Goal: Task Accomplishment & Management: Use online tool/utility

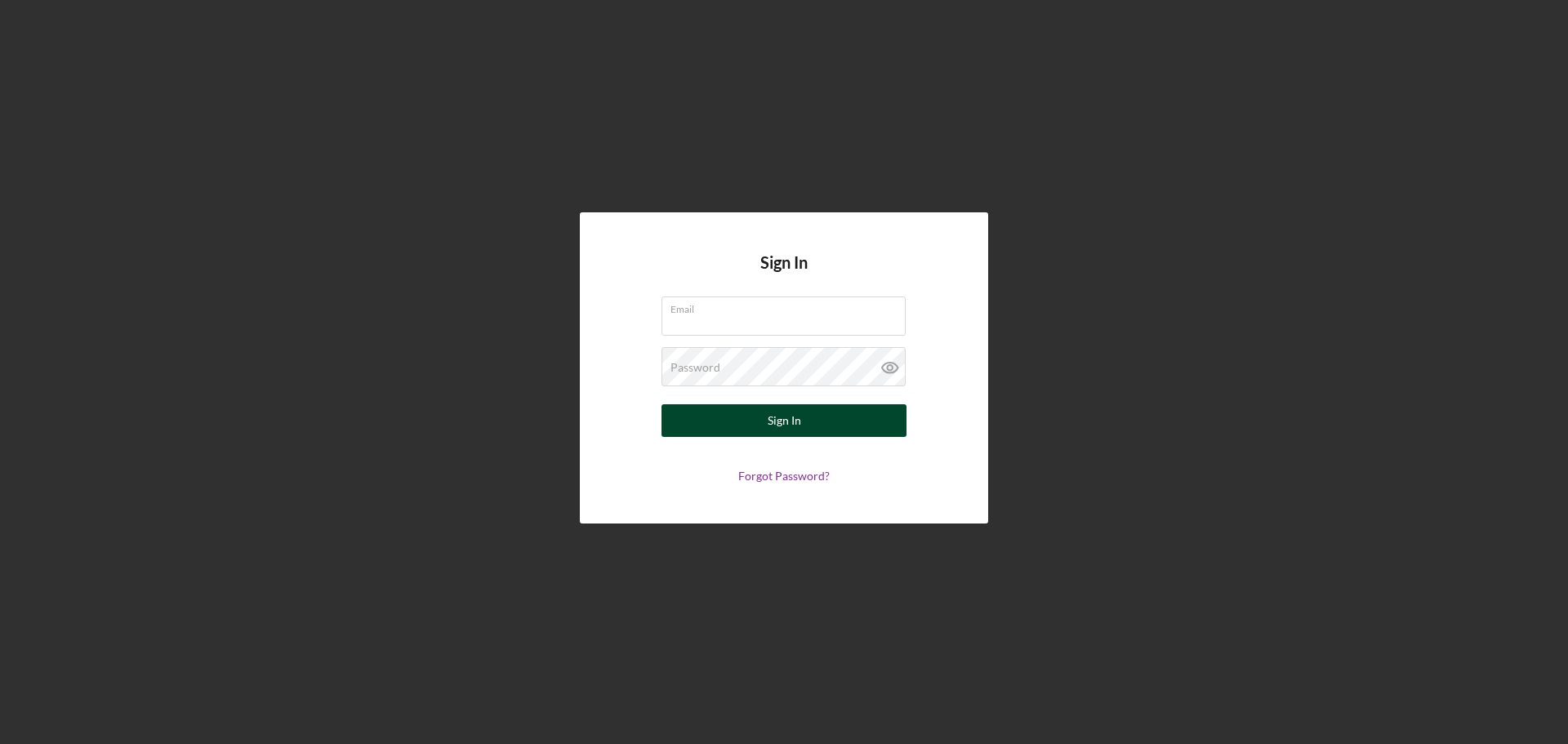
type input "[EMAIL_ADDRESS][DOMAIN_NAME]"
click at [770, 421] on div "Sign In" at bounding box center [784, 420] width 33 height 32
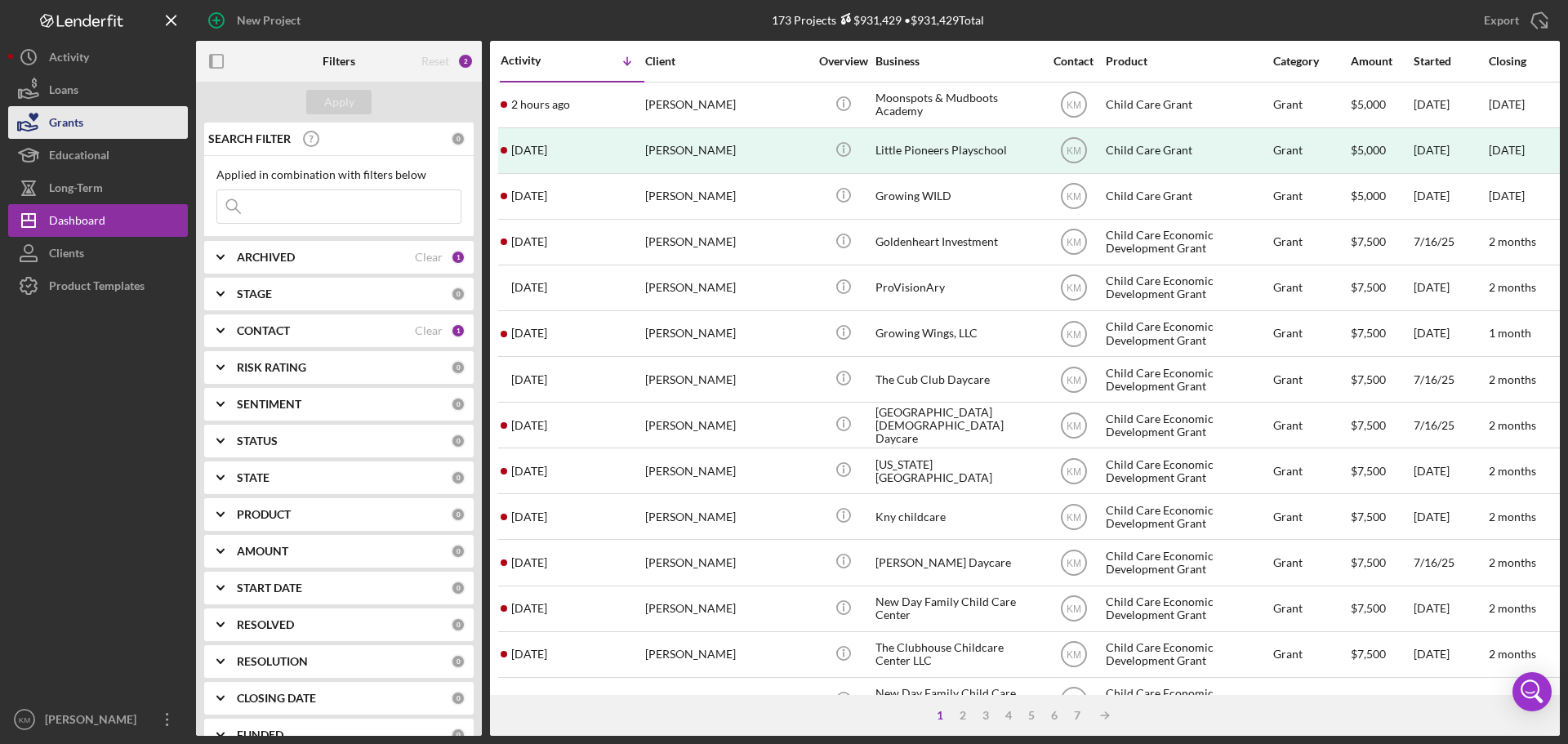
click at [91, 116] on button "Grants" at bounding box center [98, 122] width 179 height 32
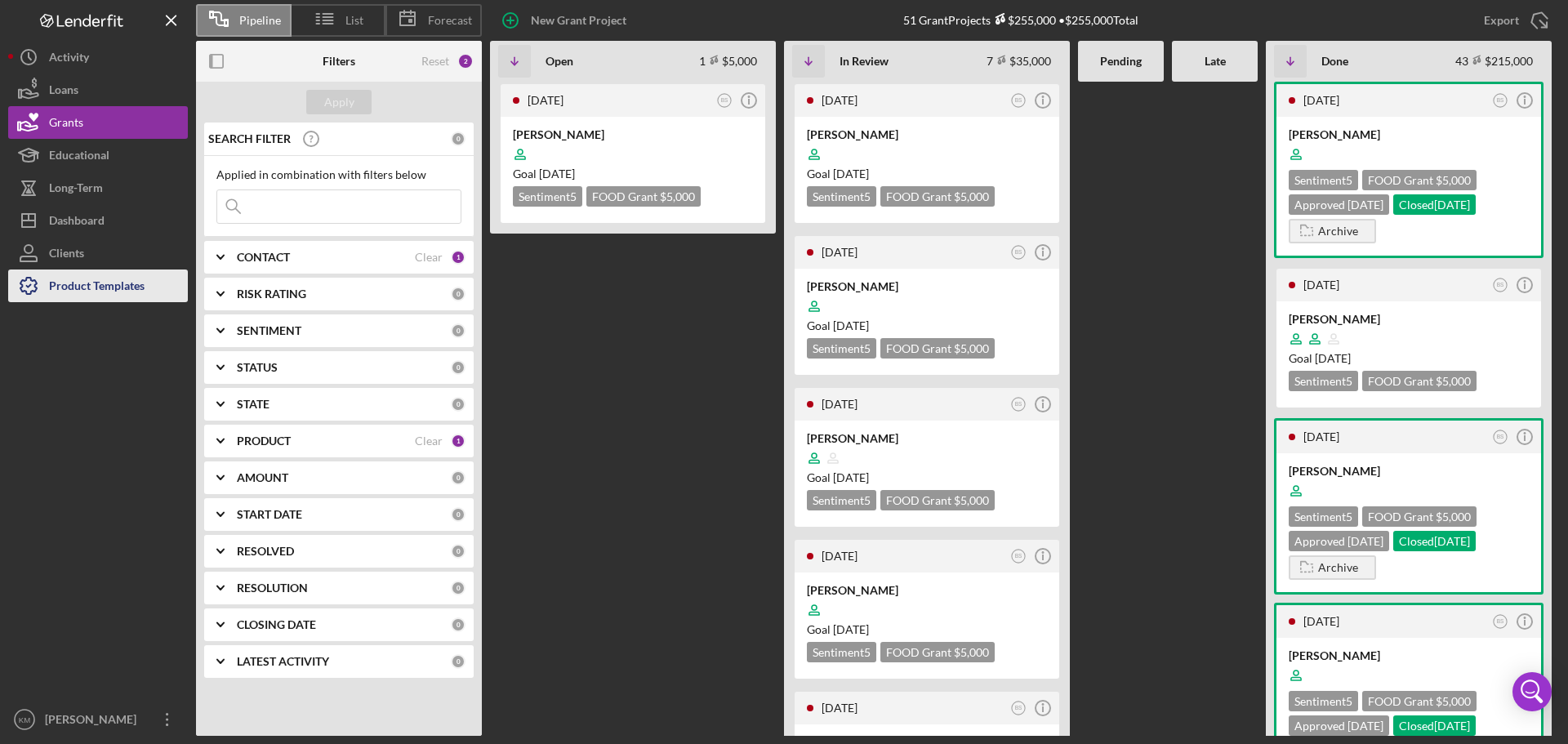
click at [71, 288] on div "Product Templates" at bounding box center [96, 288] width 96 height 37
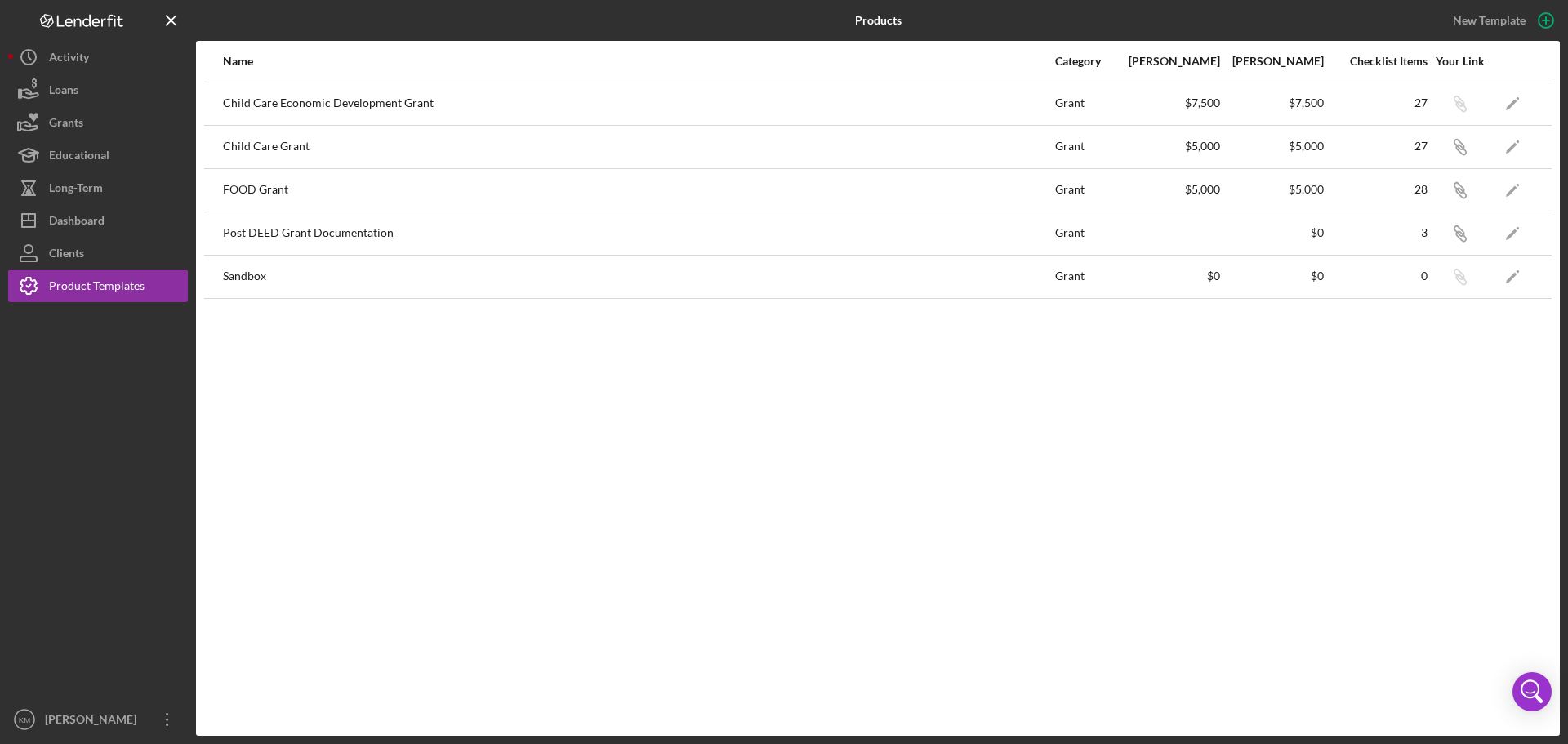
click at [356, 92] on div "Child Care Economic Development Grant" at bounding box center [637, 103] width 830 height 41
click at [356, 109] on div "Child Care Economic Development Grant" at bounding box center [637, 103] width 830 height 41
click at [96, 210] on div "Dashboard" at bounding box center [76, 223] width 56 height 37
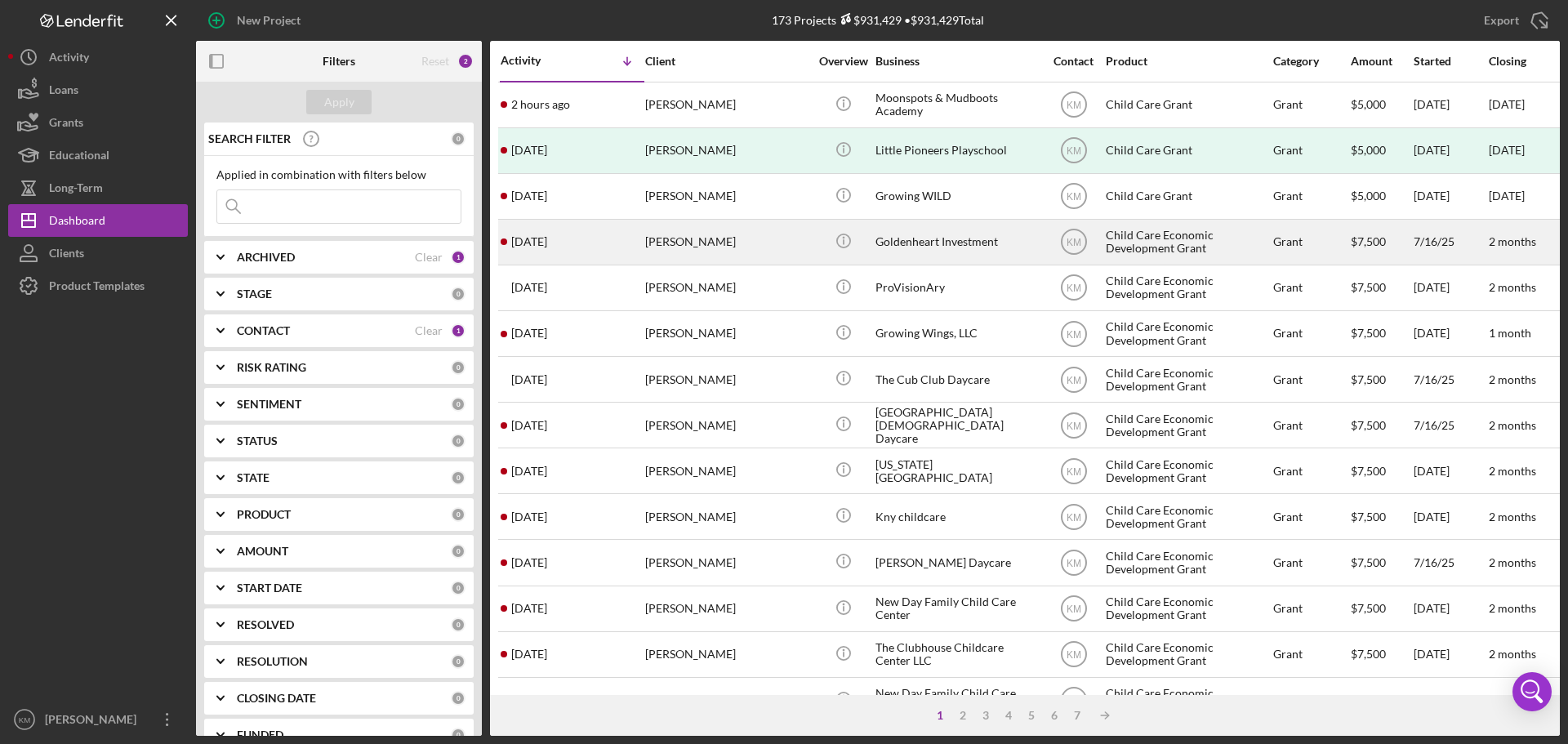
click at [1148, 238] on div "Child Care Economic Development Grant" at bounding box center [1187, 242] width 164 height 43
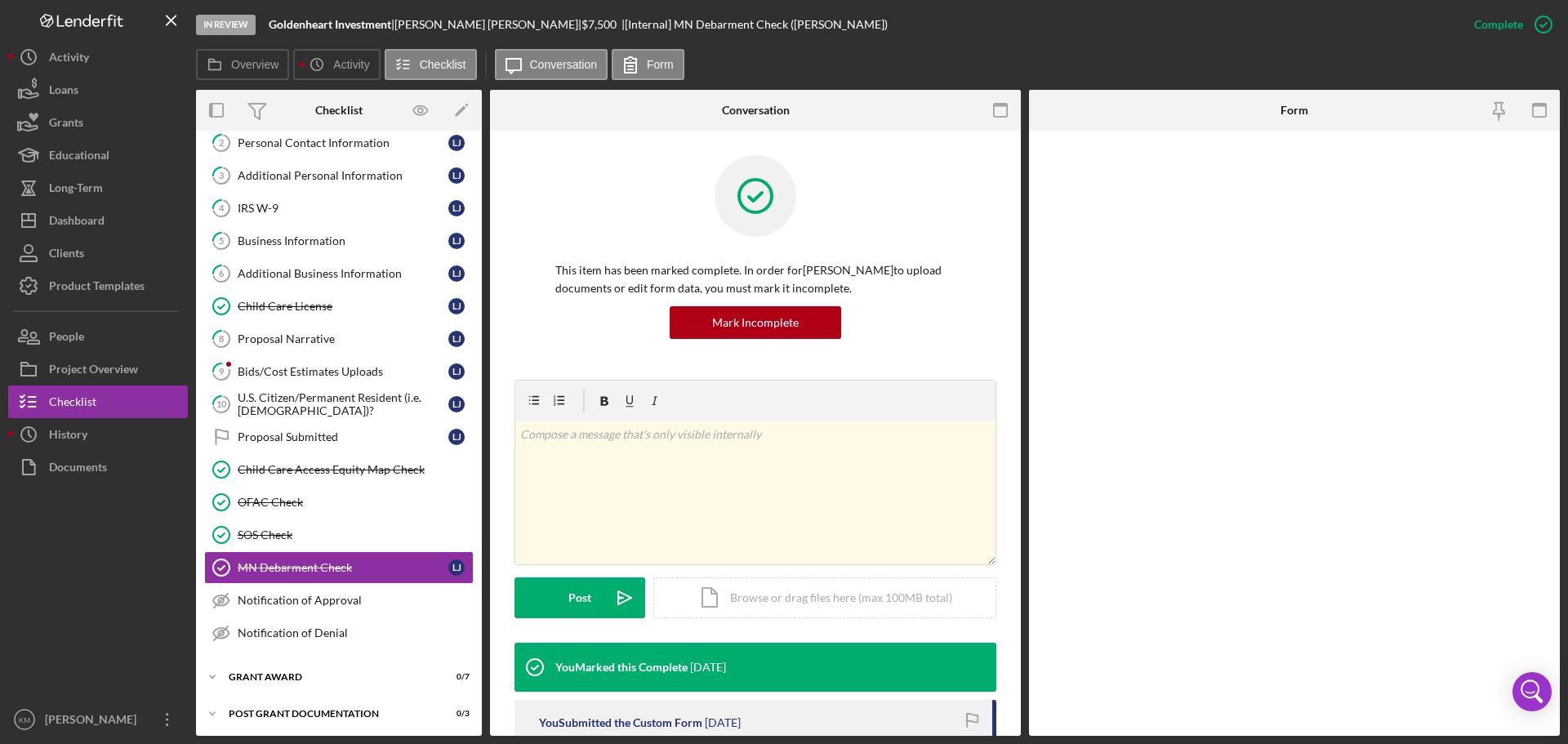
scroll to position [81, 0]
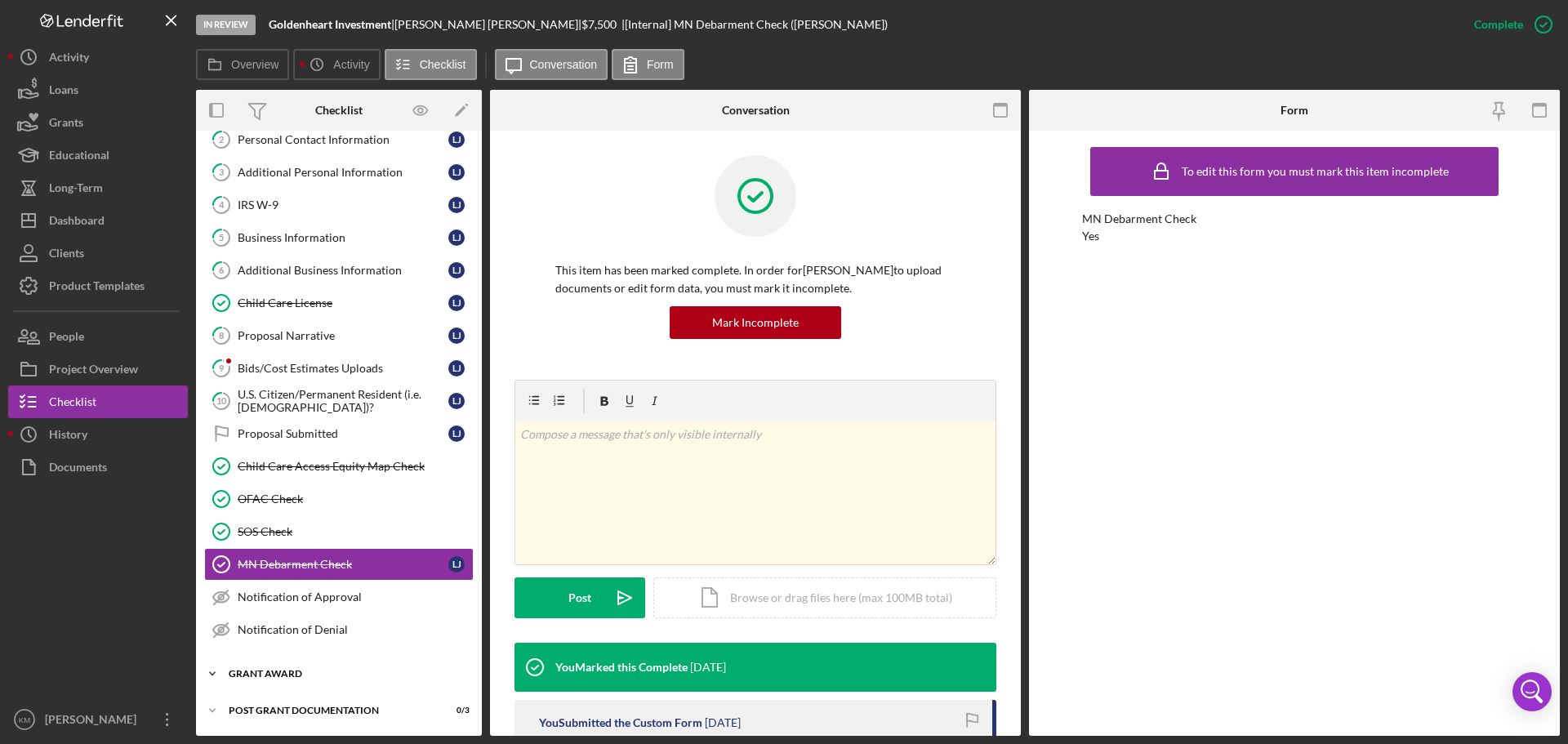
click at [267, 675] on div "Grant Award" at bounding box center [345, 674] width 233 height 10
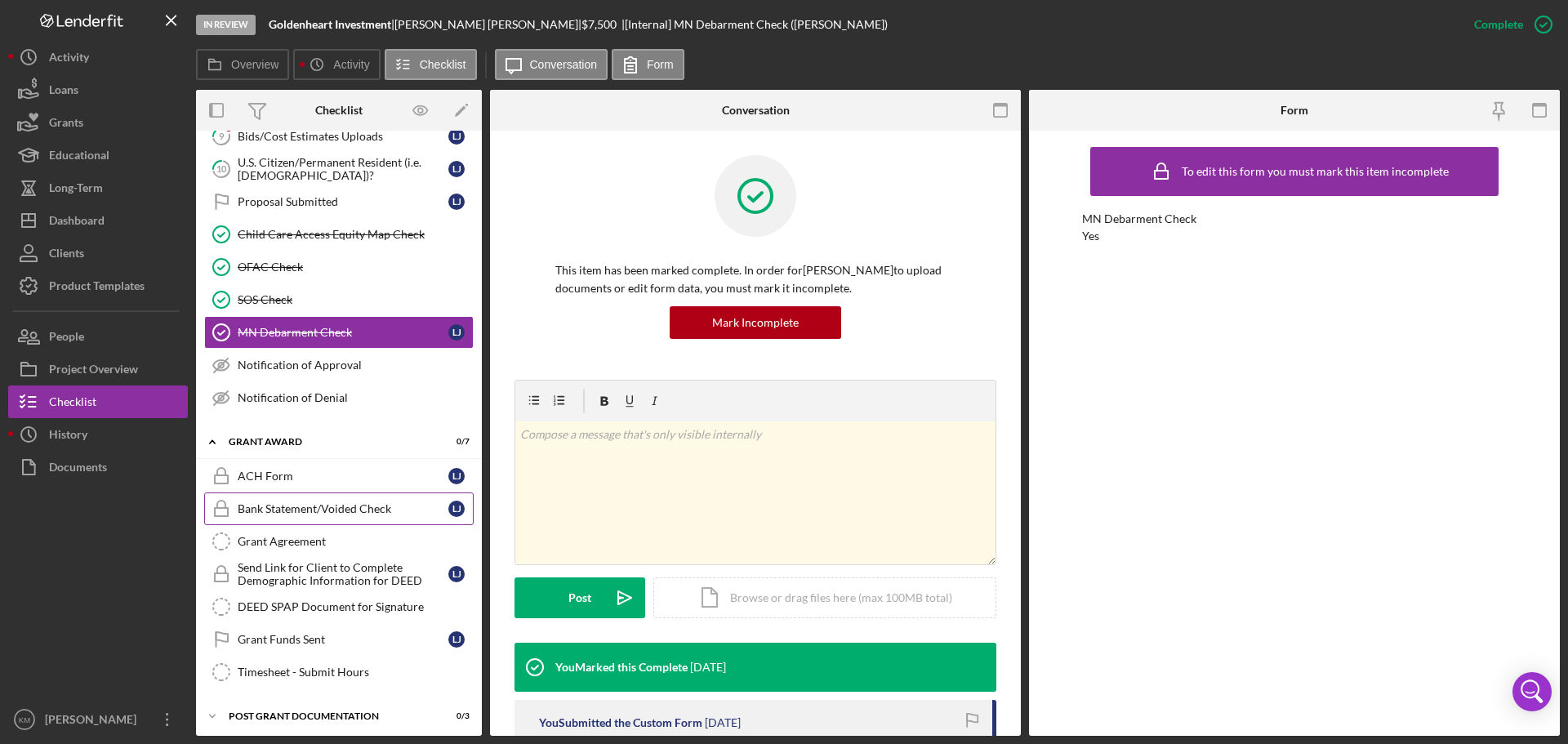
scroll to position [319, 0]
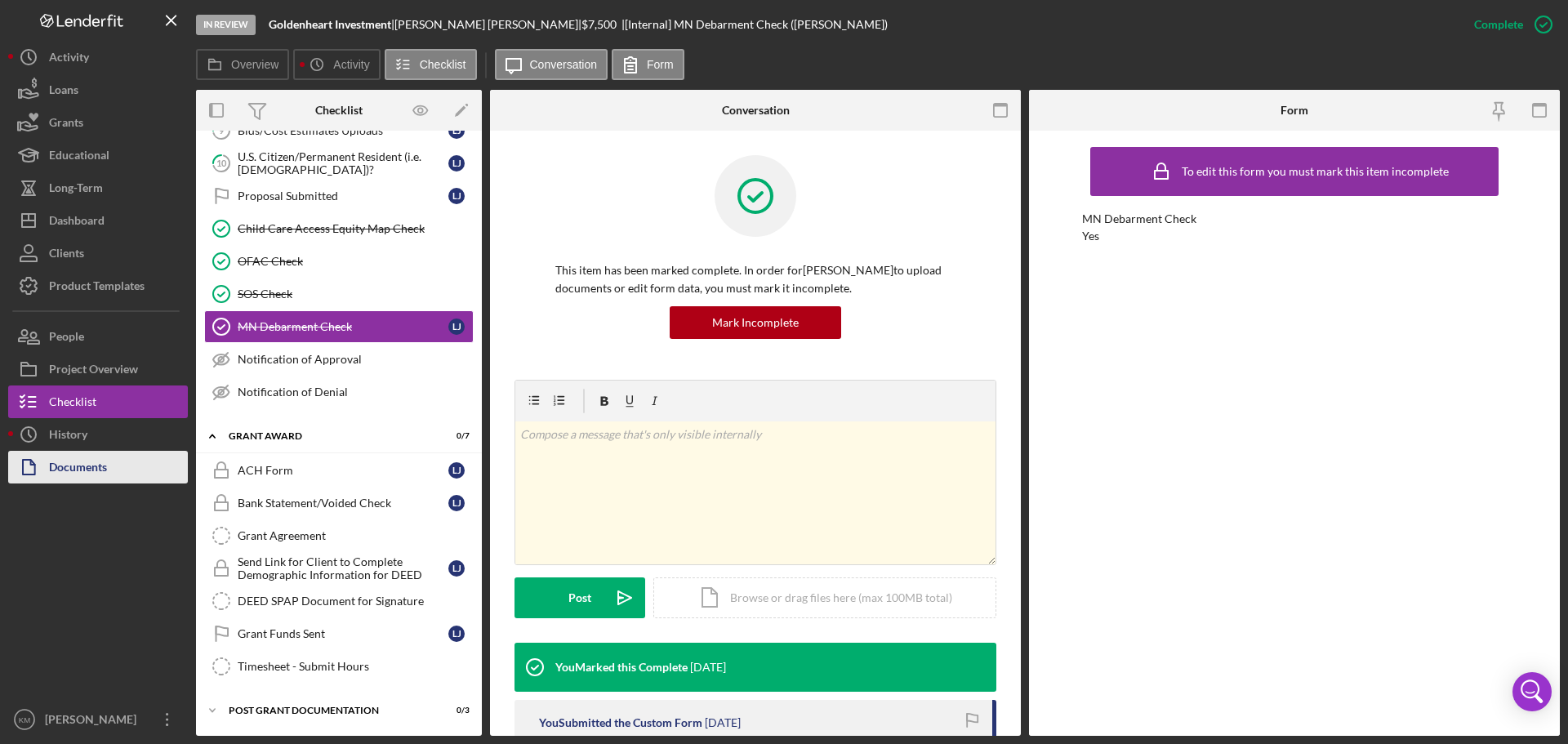
click at [89, 473] on div "Documents" at bounding box center [78, 469] width 58 height 37
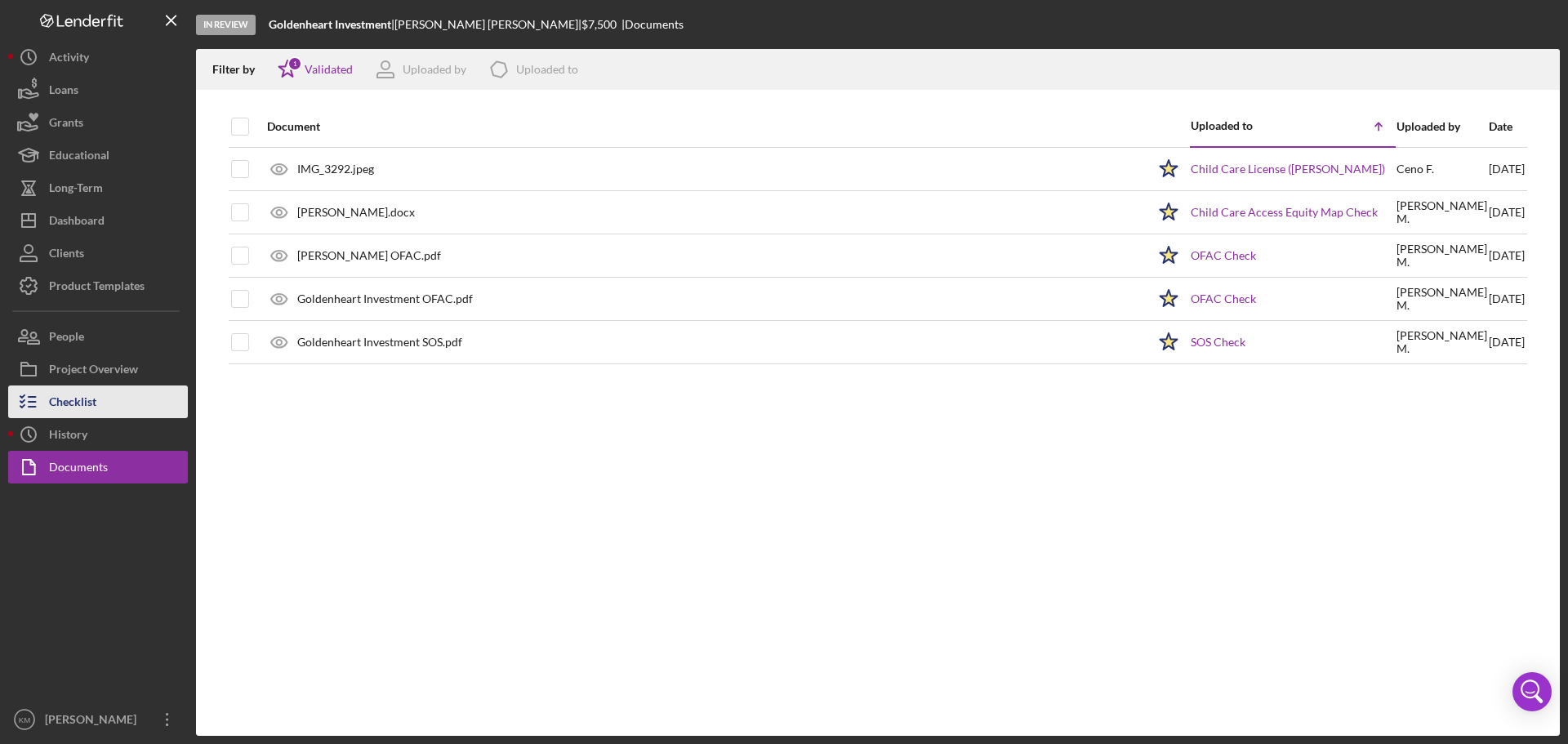
click at [90, 400] on div "Checklist" at bounding box center [72, 404] width 47 height 37
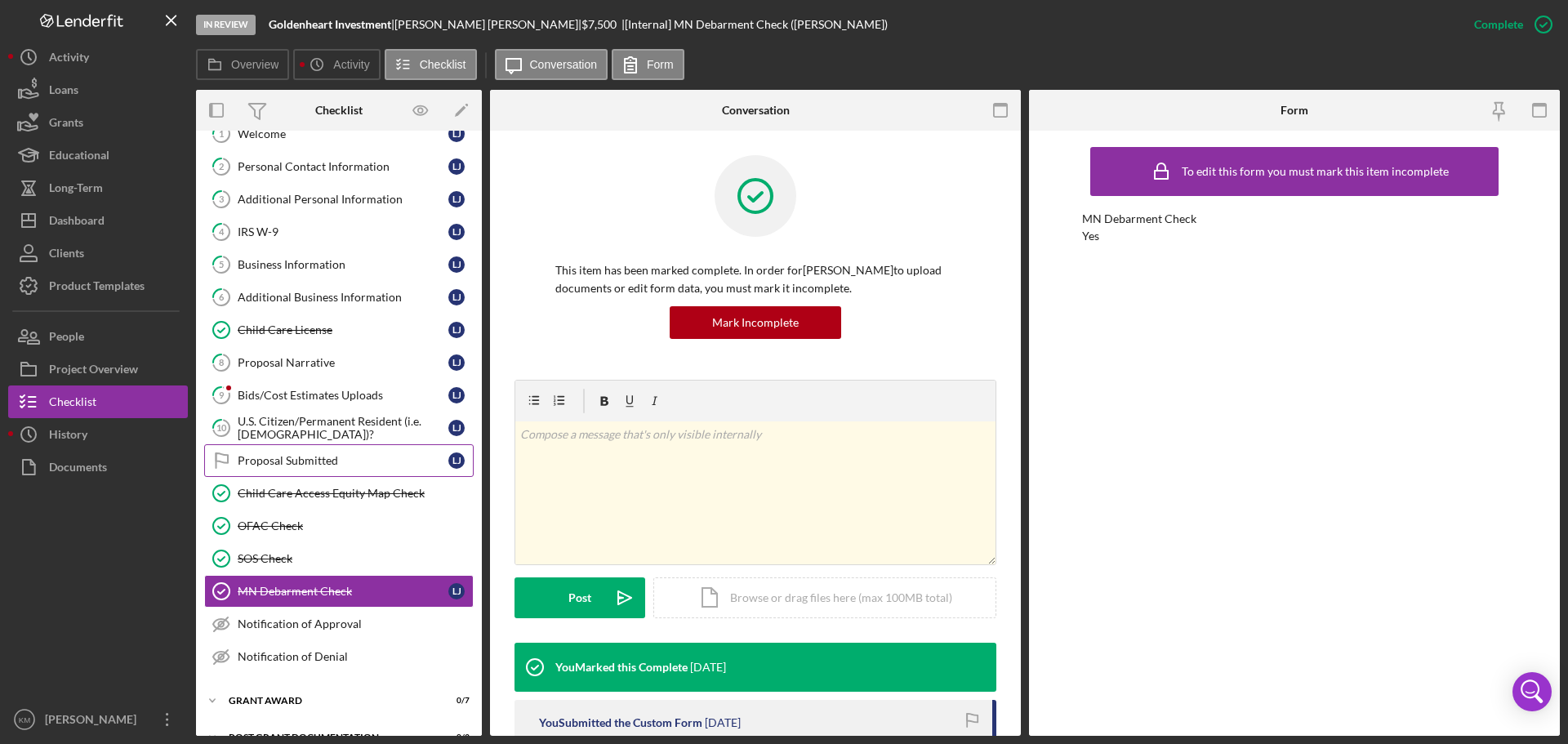
scroll to position [81, 0]
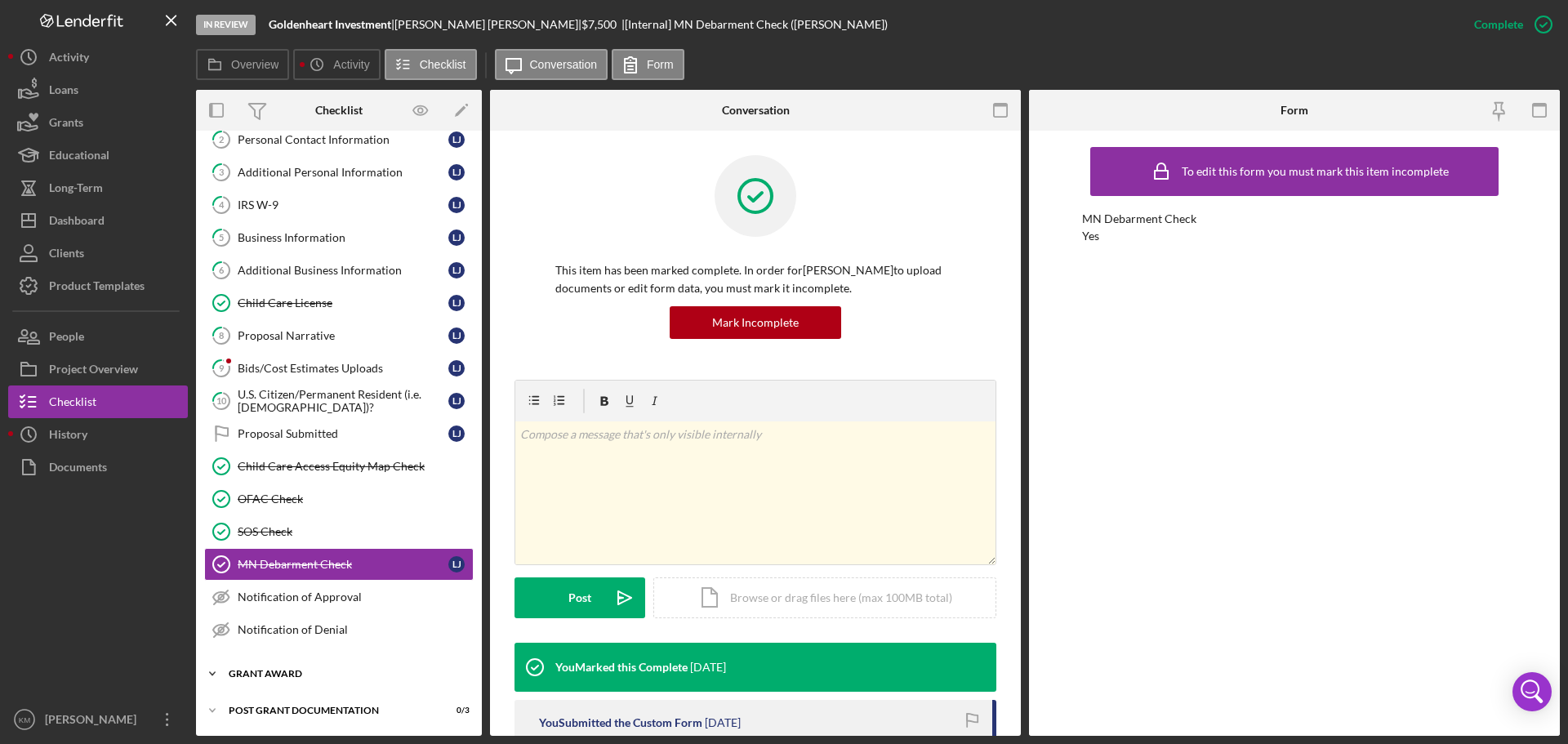
click at [323, 674] on div "Grant Award" at bounding box center [345, 674] width 233 height 10
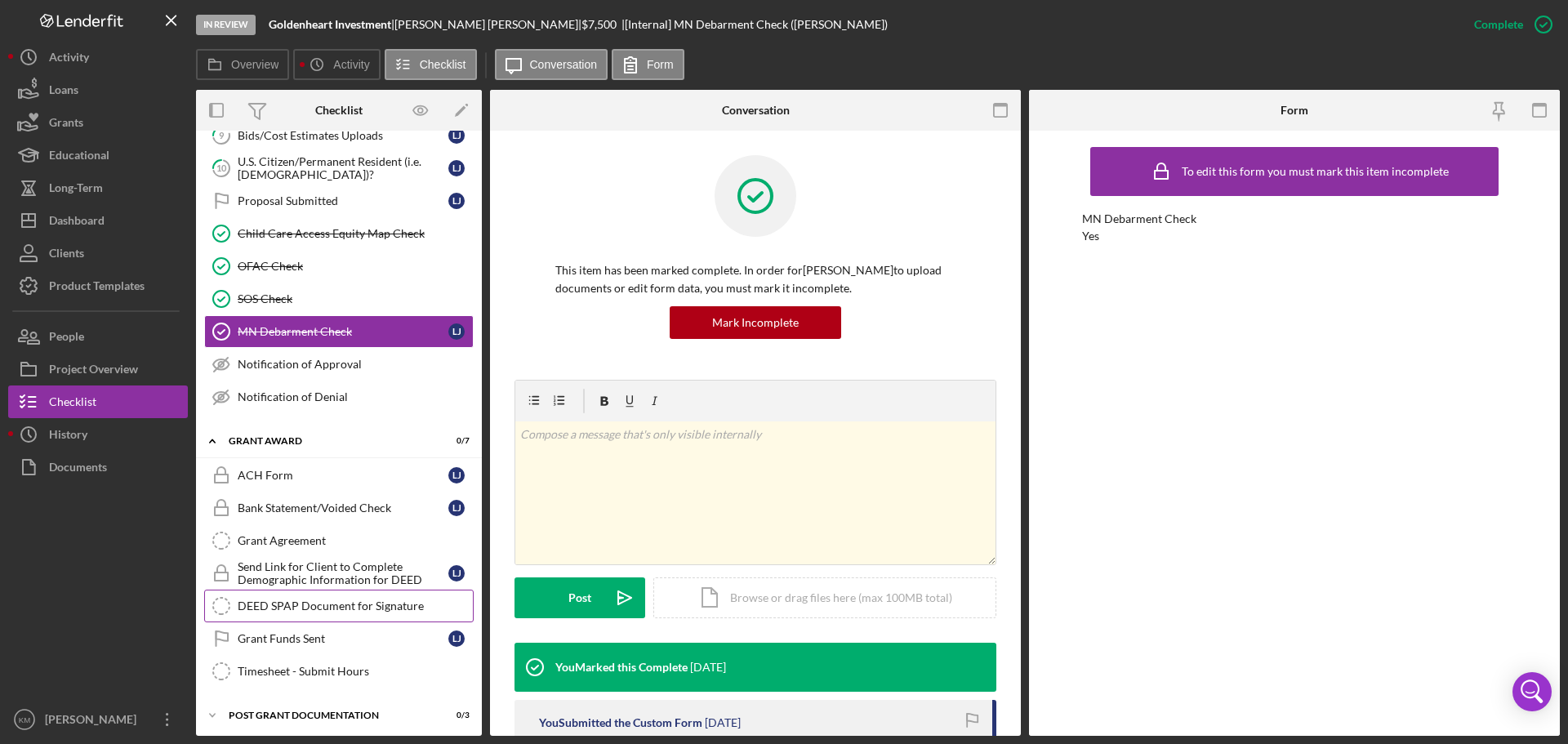
scroll to position [319, 0]
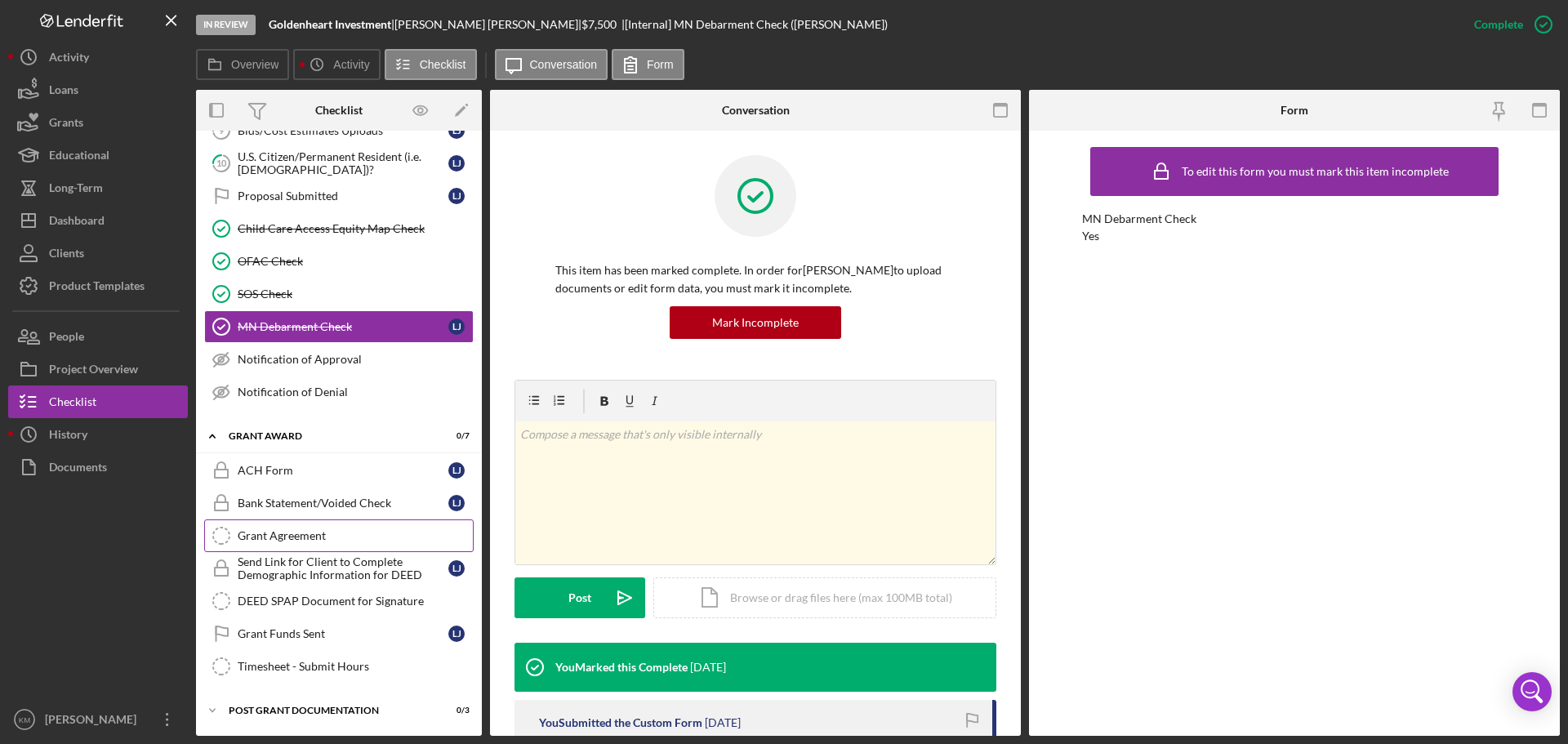
click at [287, 535] on div "Grant Agreement" at bounding box center [355, 536] width 235 height 13
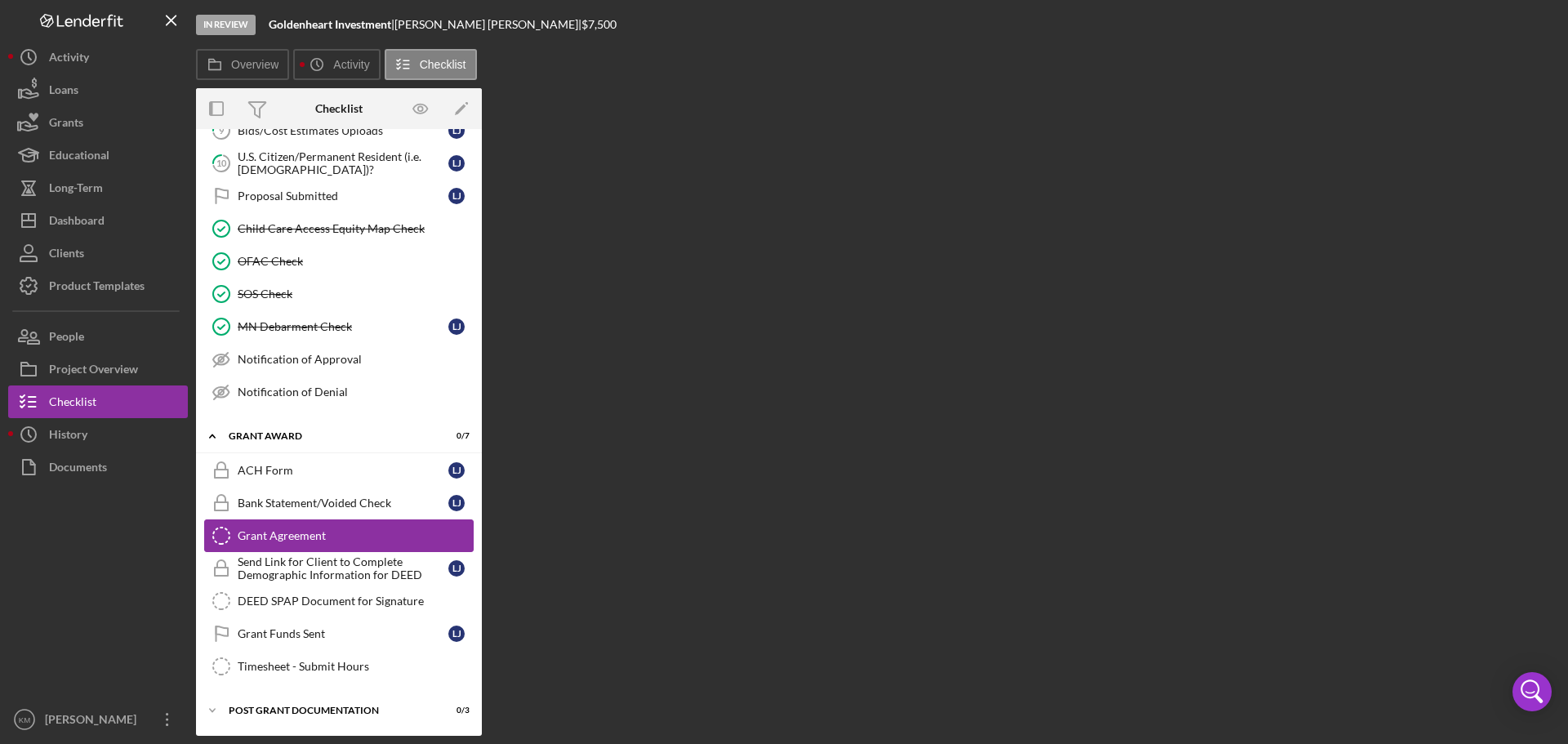
scroll to position [319, 0]
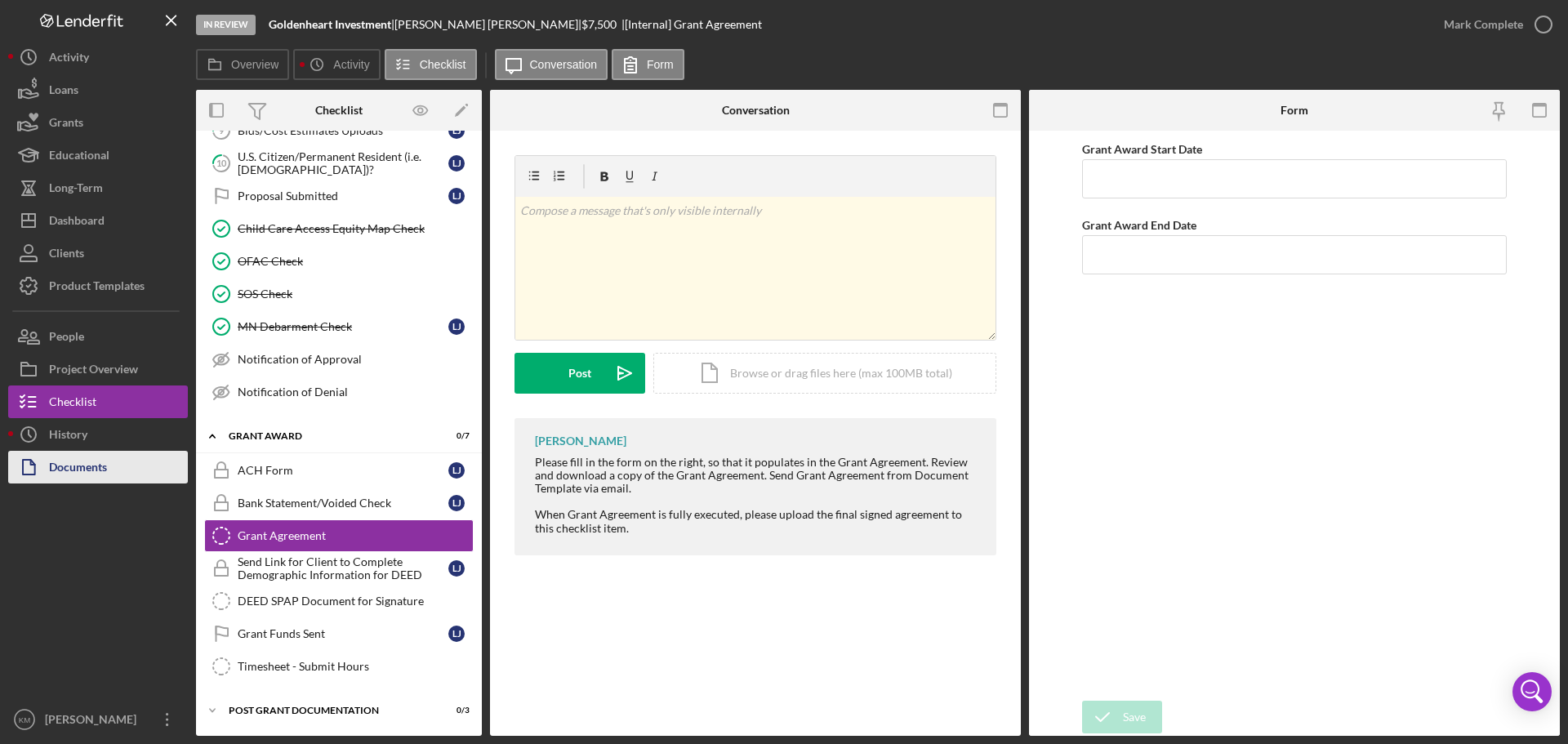
click at [81, 468] on div "Documents" at bounding box center [78, 469] width 58 height 37
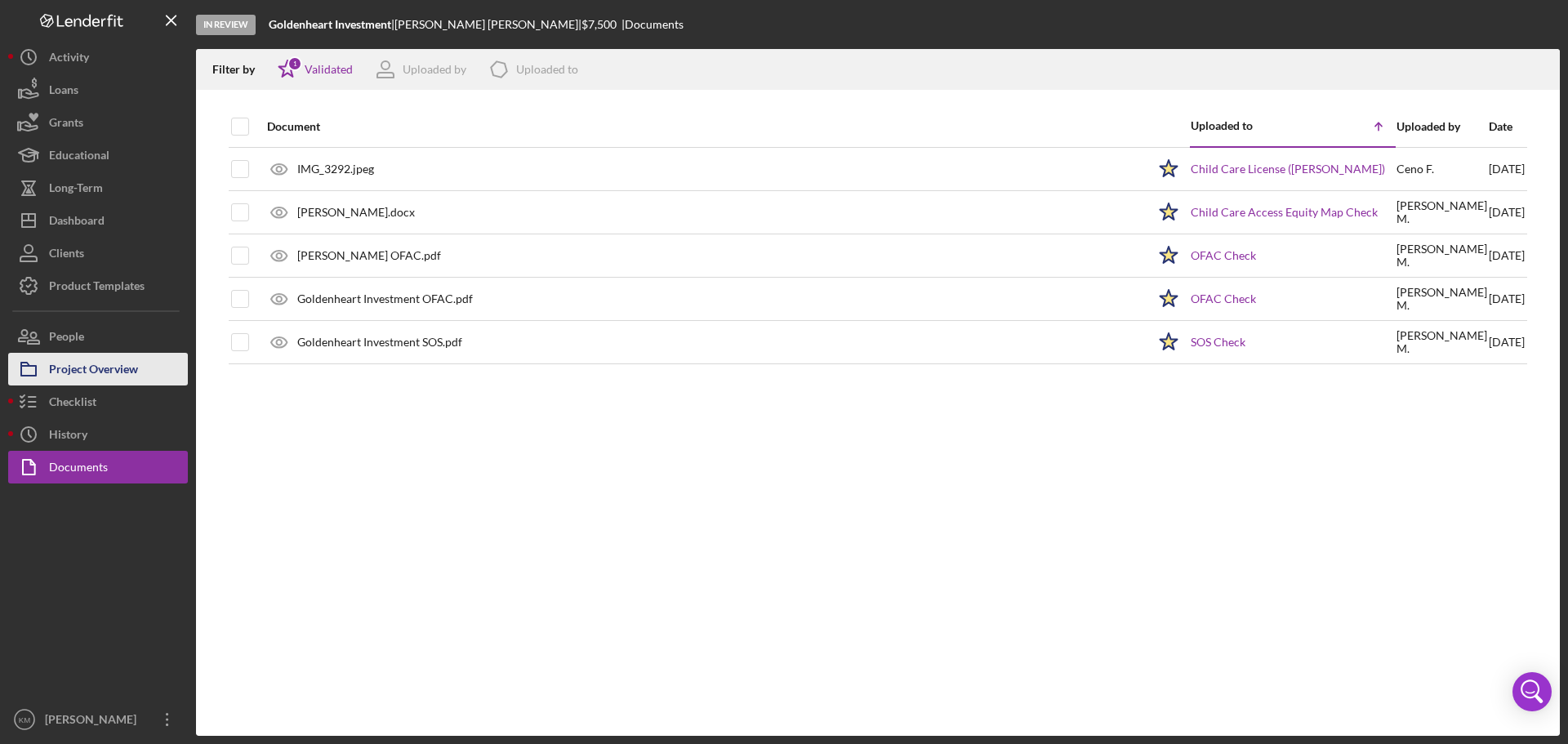
click at [76, 373] on div "Project Overview" at bounding box center [93, 372] width 89 height 37
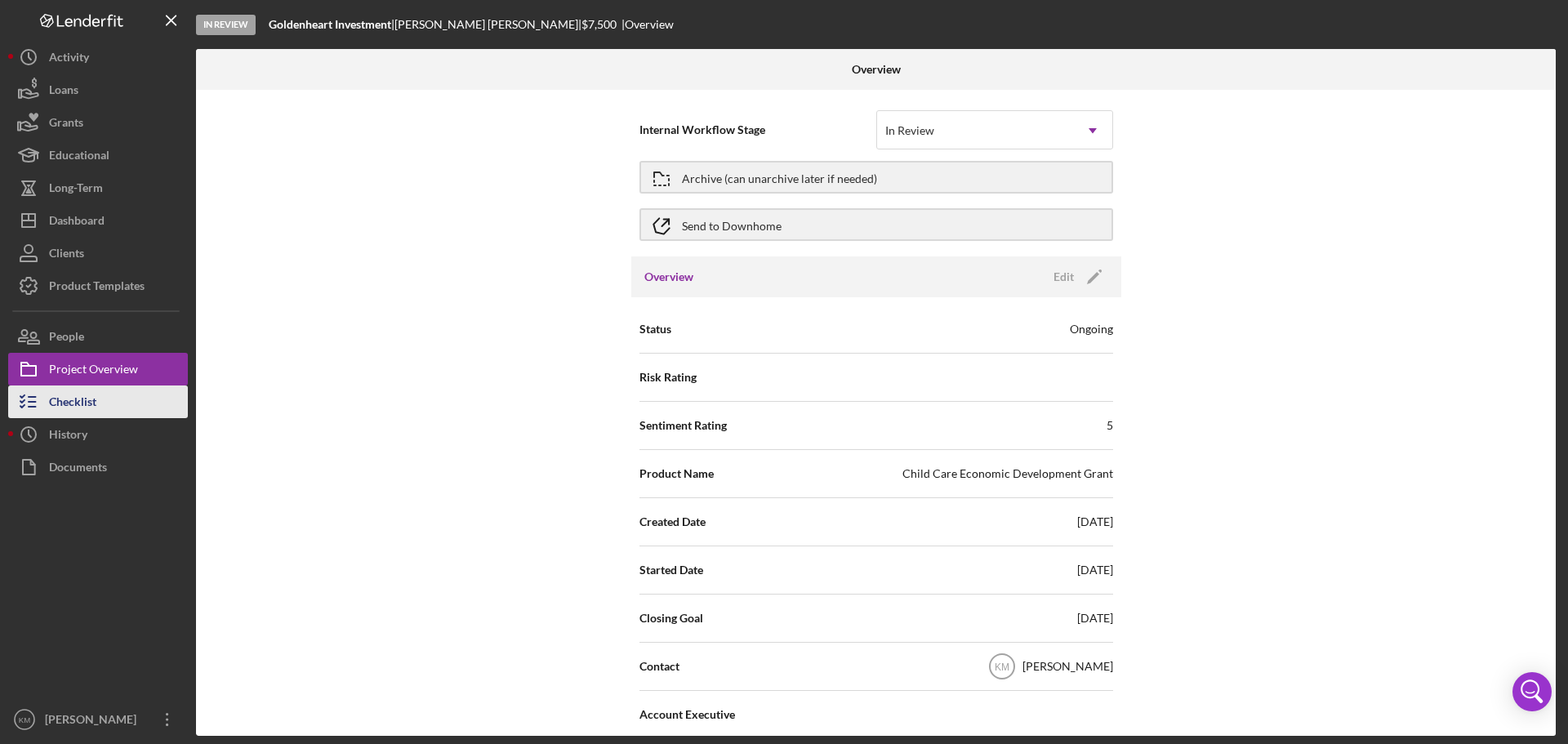
click at [86, 404] on div "Checklist" at bounding box center [72, 404] width 47 height 37
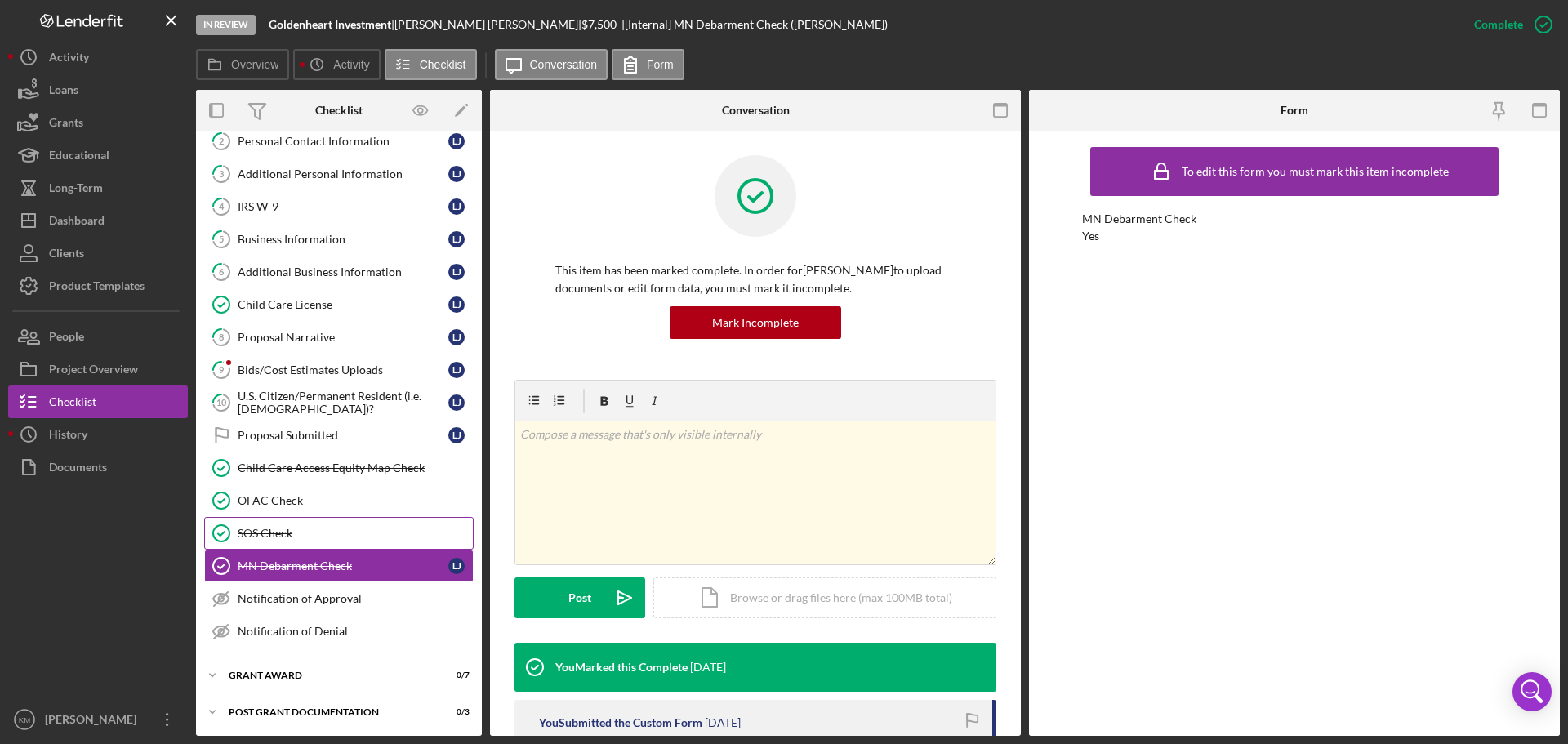
scroll to position [81, 0]
click at [650, 71] on icon at bounding box center [630, 64] width 41 height 41
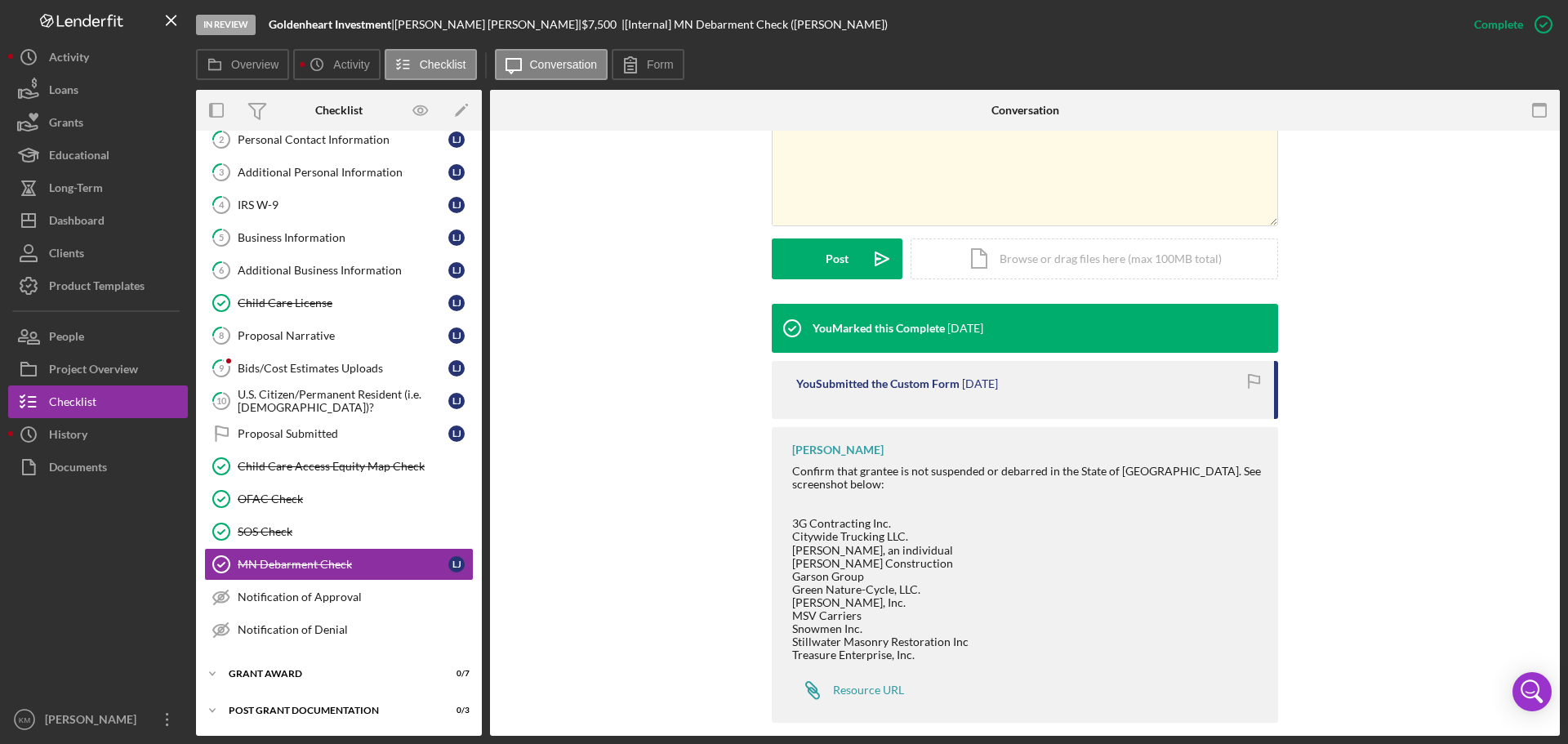
scroll to position [346, 0]
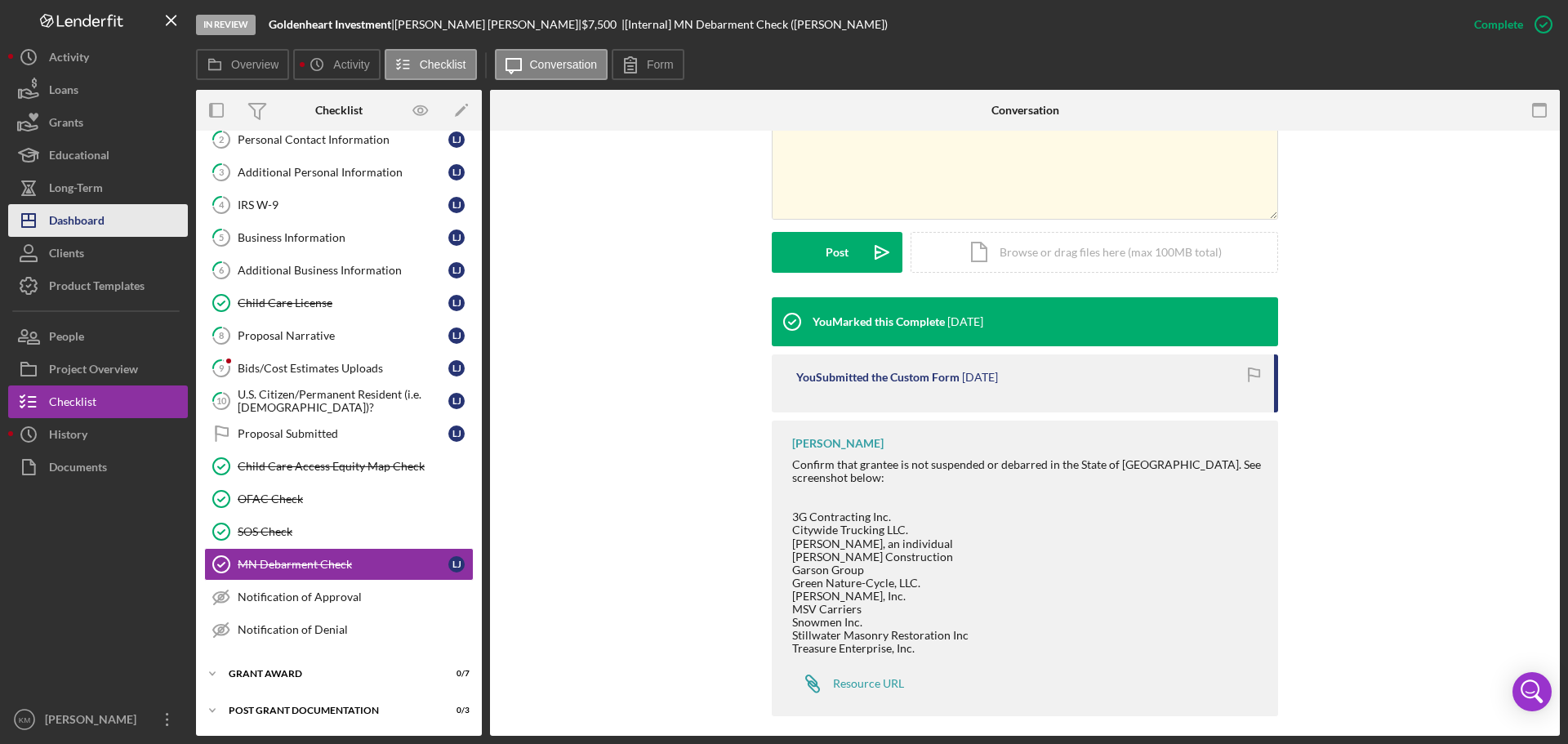
click at [106, 228] on button "Icon/Dashboard Dashboard" at bounding box center [98, 220] width 179 height 32
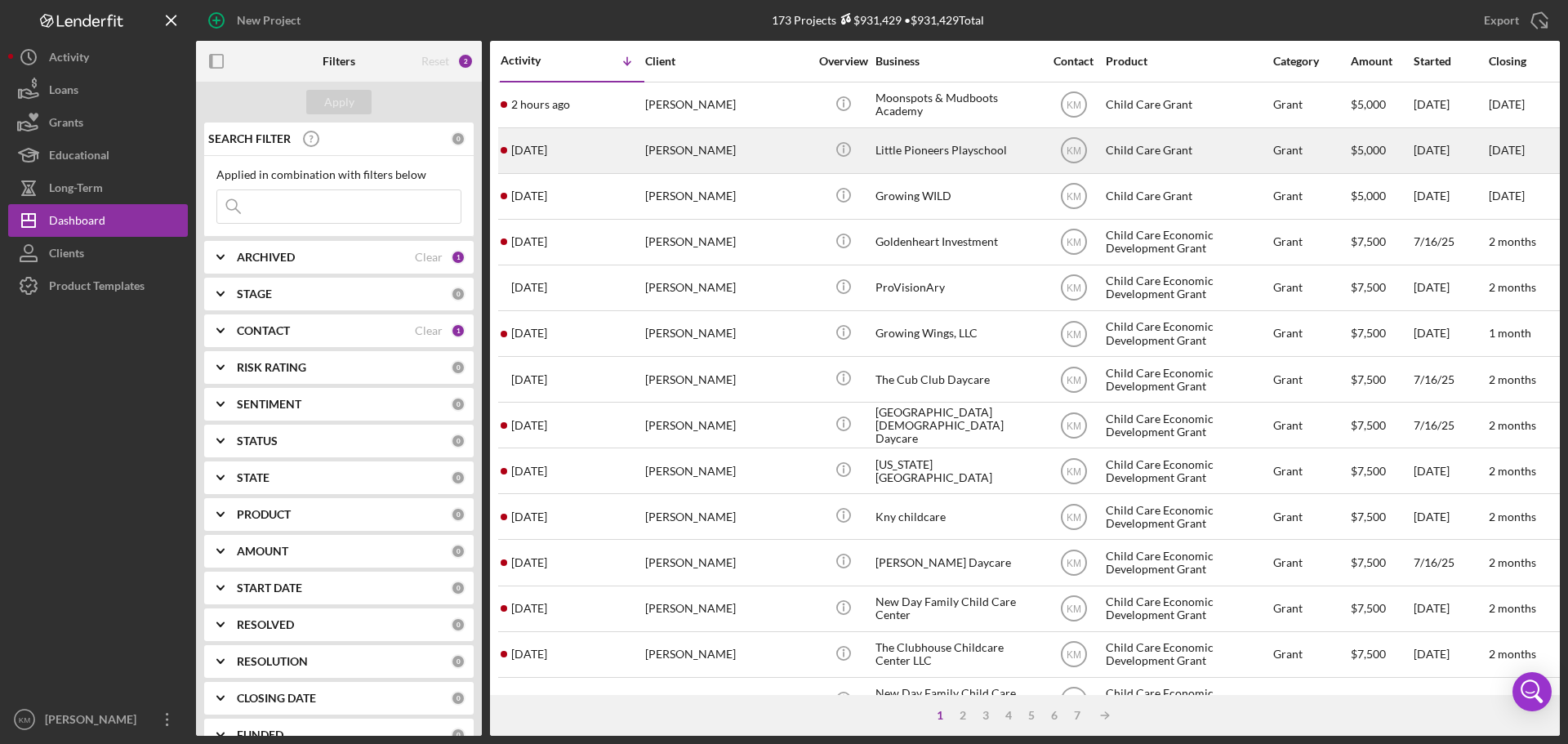
click at [1144, 149] on div "Child Care Grant" at bounding box center [1187, 150] width 164 height 43
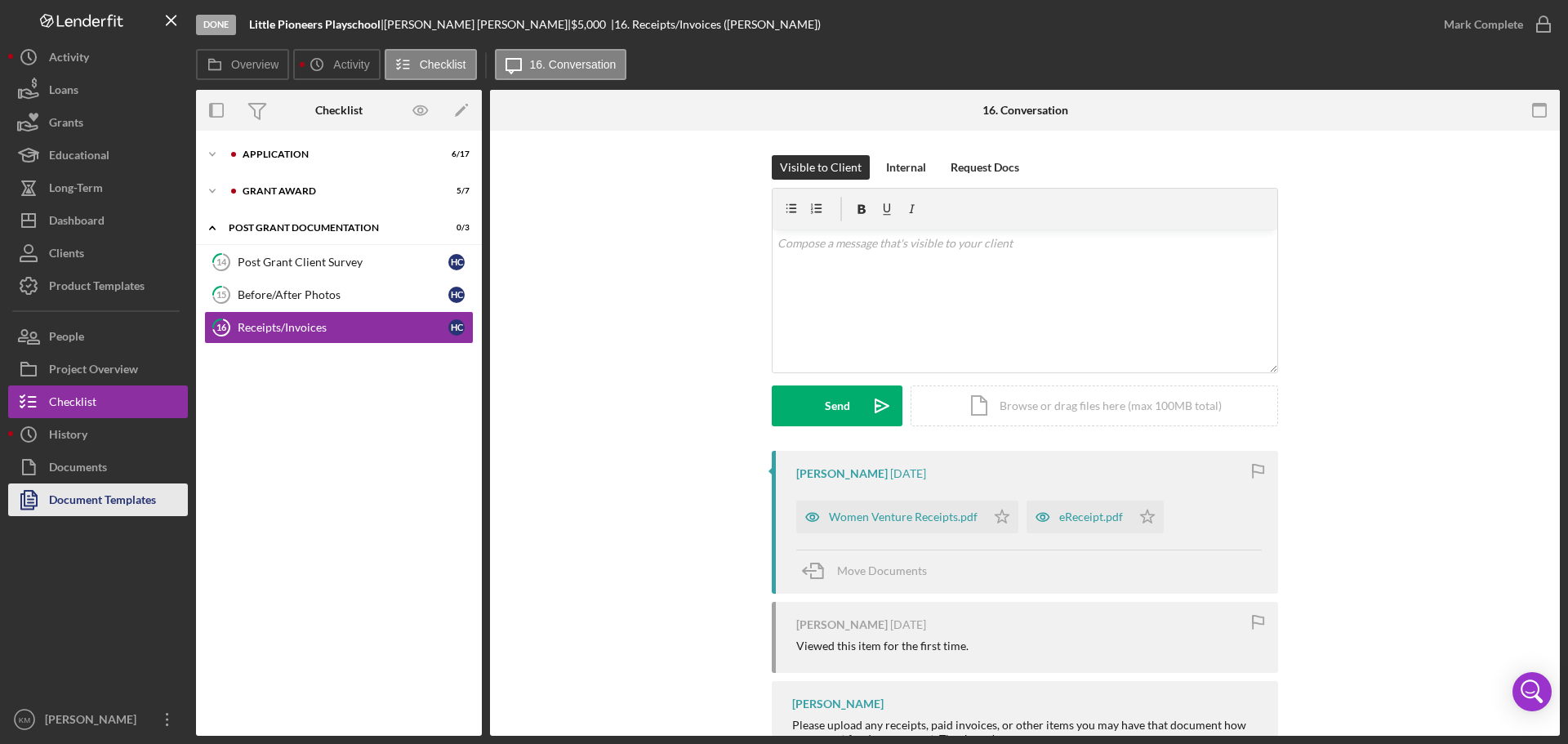
click at [137, 502] on div "Document Templates" at bounding box center [102, 502] width 107 height 37
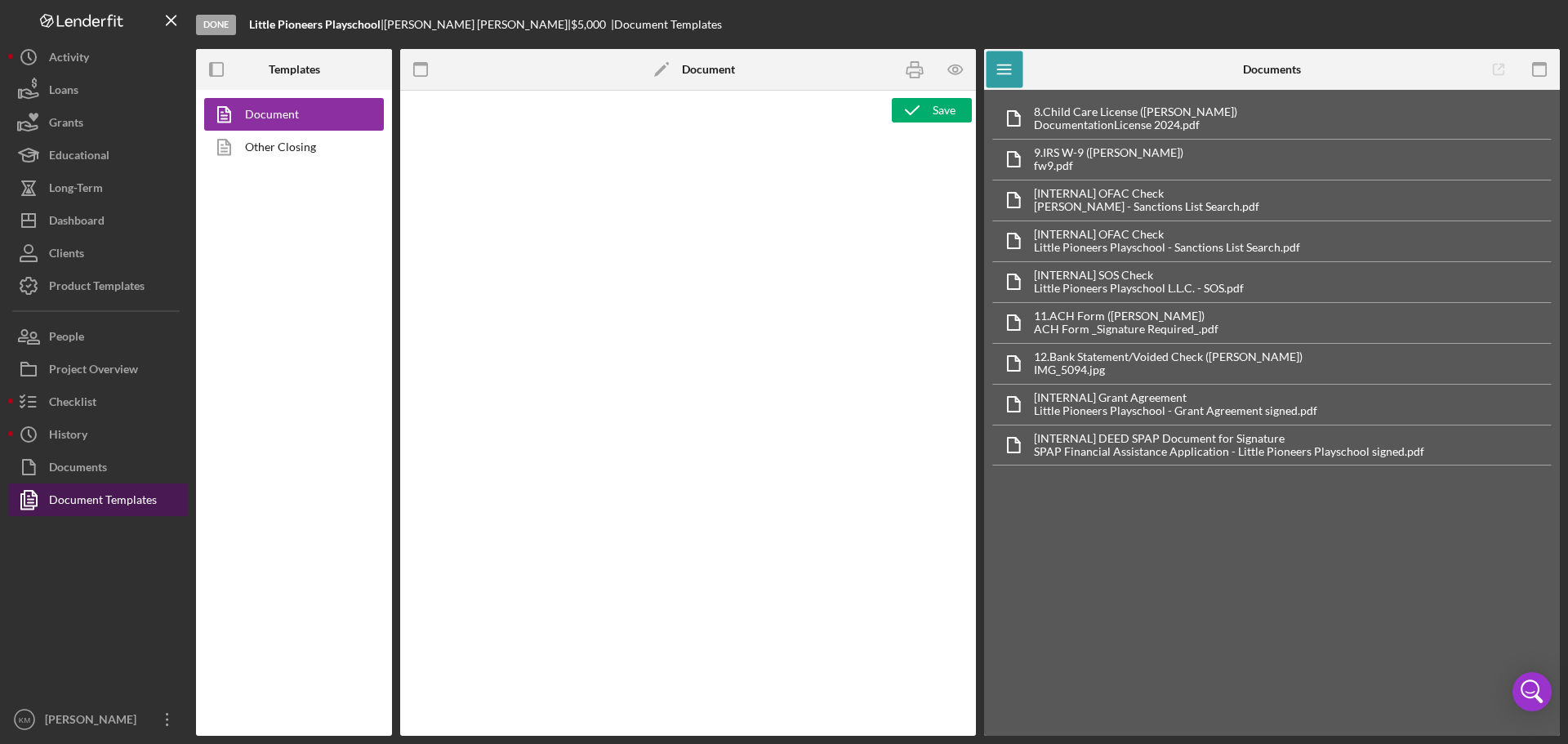
type textarea "<div style="margin: 0; padding: 0; user-select: text; overflow: visible; cursor…"
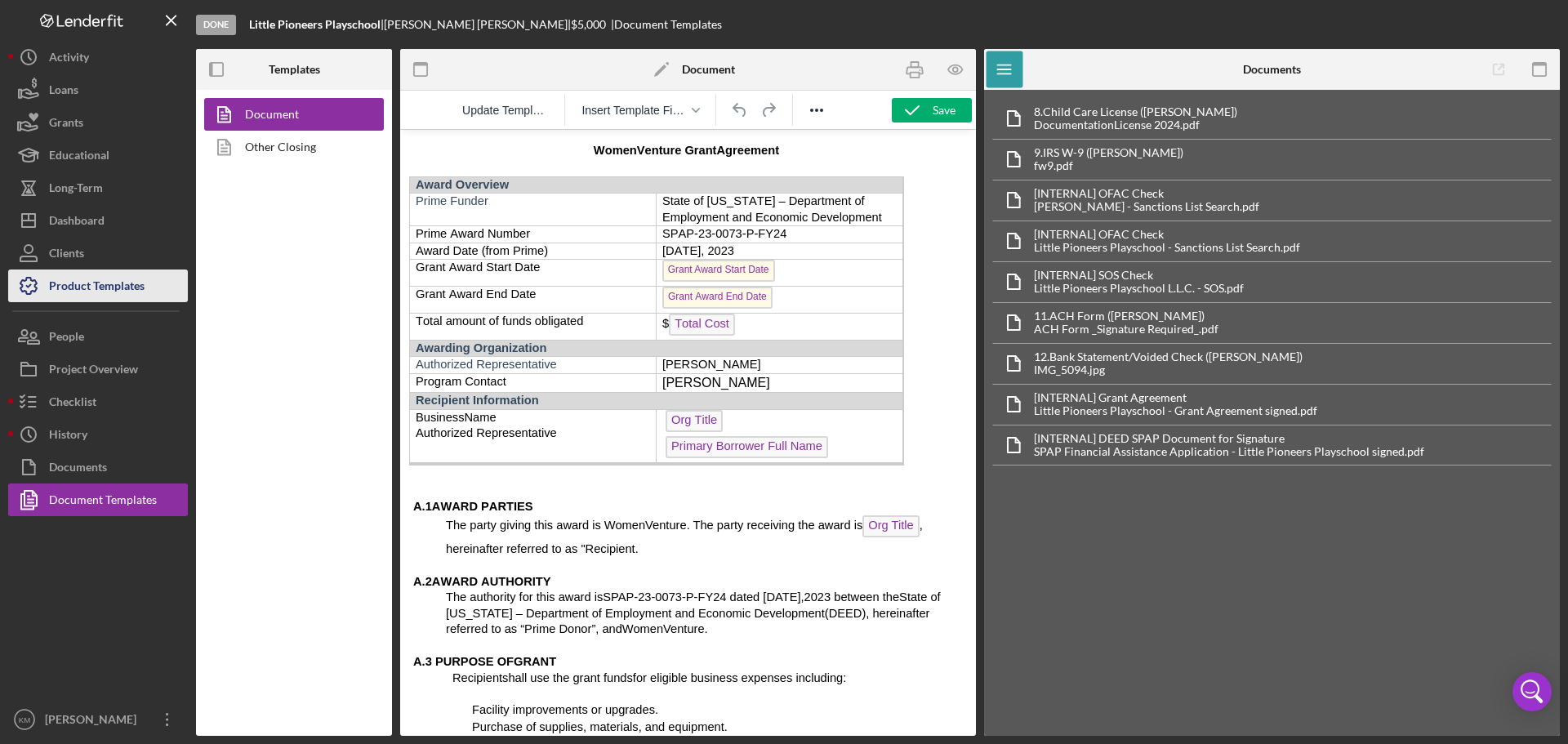
click at [94, 287] on div "Product Templates" at bounding box center [96, 288] width 96 height 37
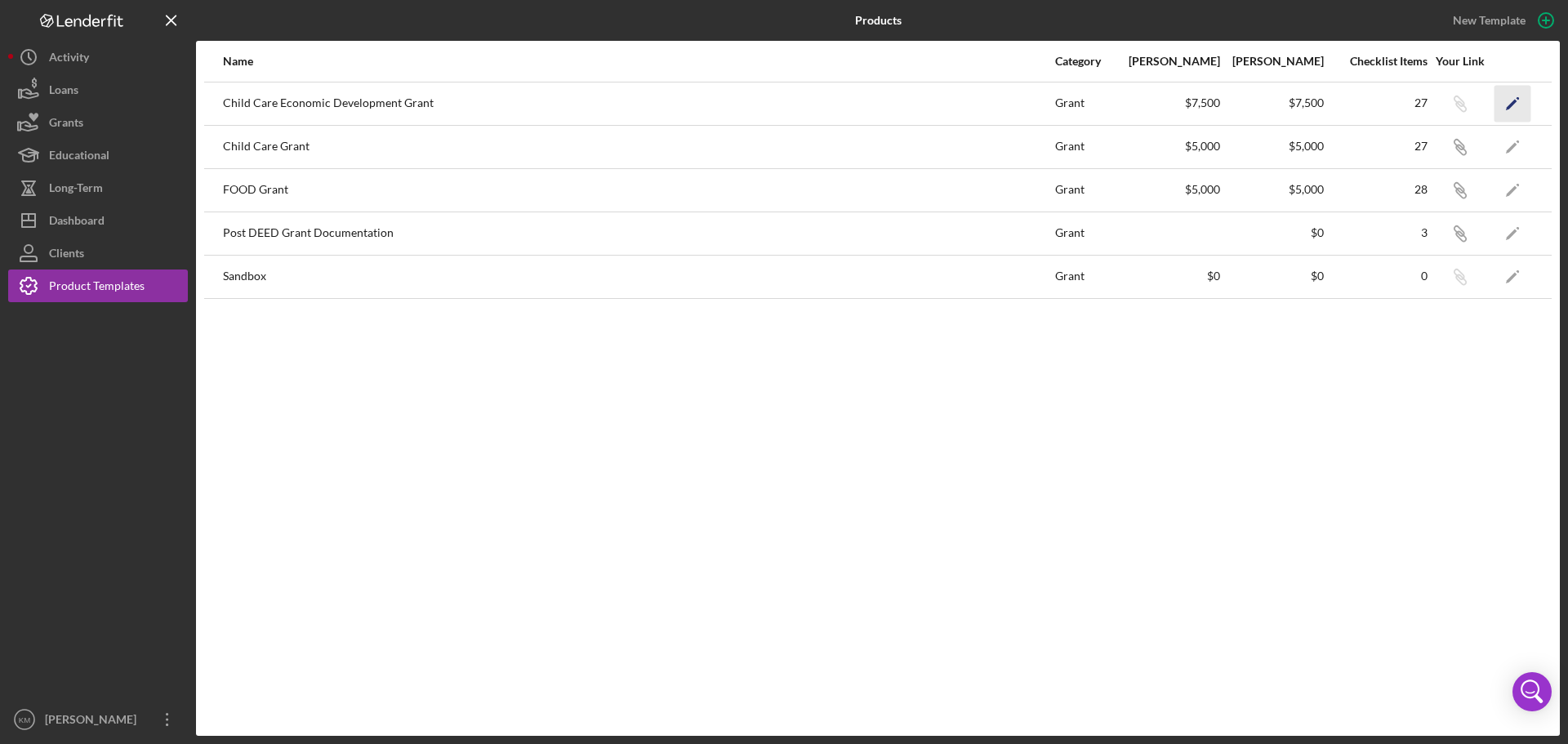
click at [1507, 100] on icon "Icon/Edit" at bounding box center [1512, 103] width 37 height 37
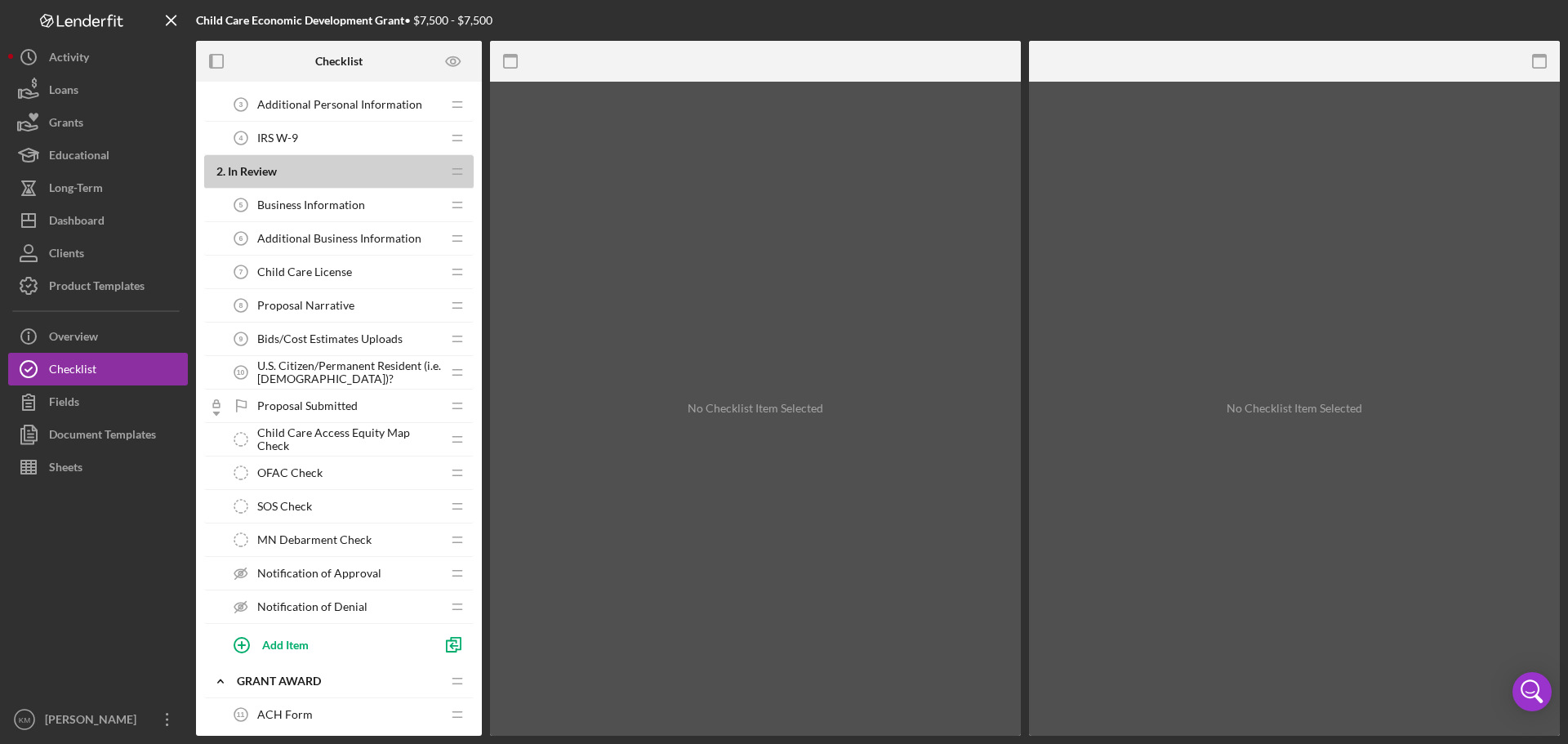
scroll to position [164, 0]
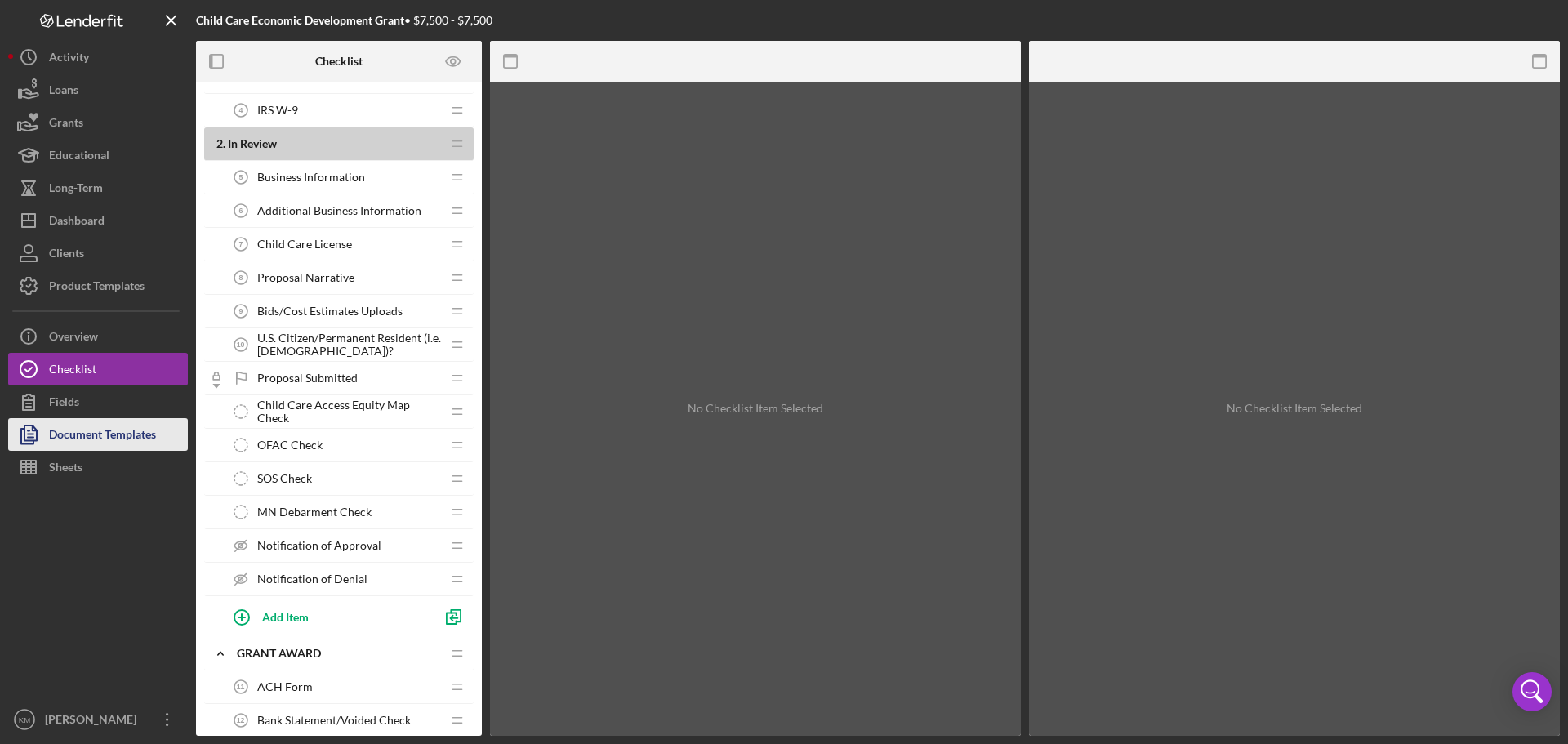
click at [119, 437] on div "Document Templates" at bounding box center [102, 436] width 107 height 37
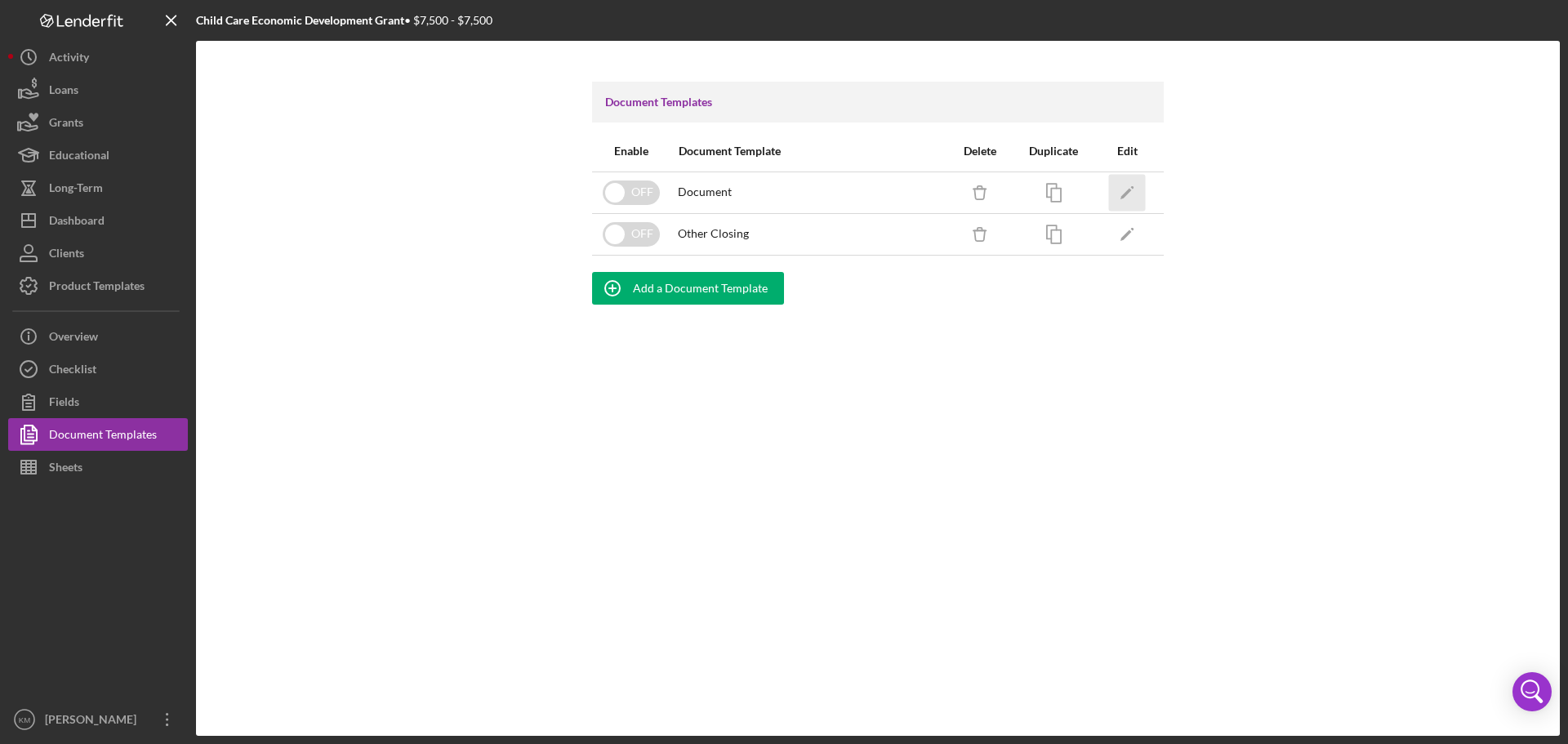
click at [1125, 184] on icon "Icon/Edit" at bounding box center [1128, 192] width 37 height 37
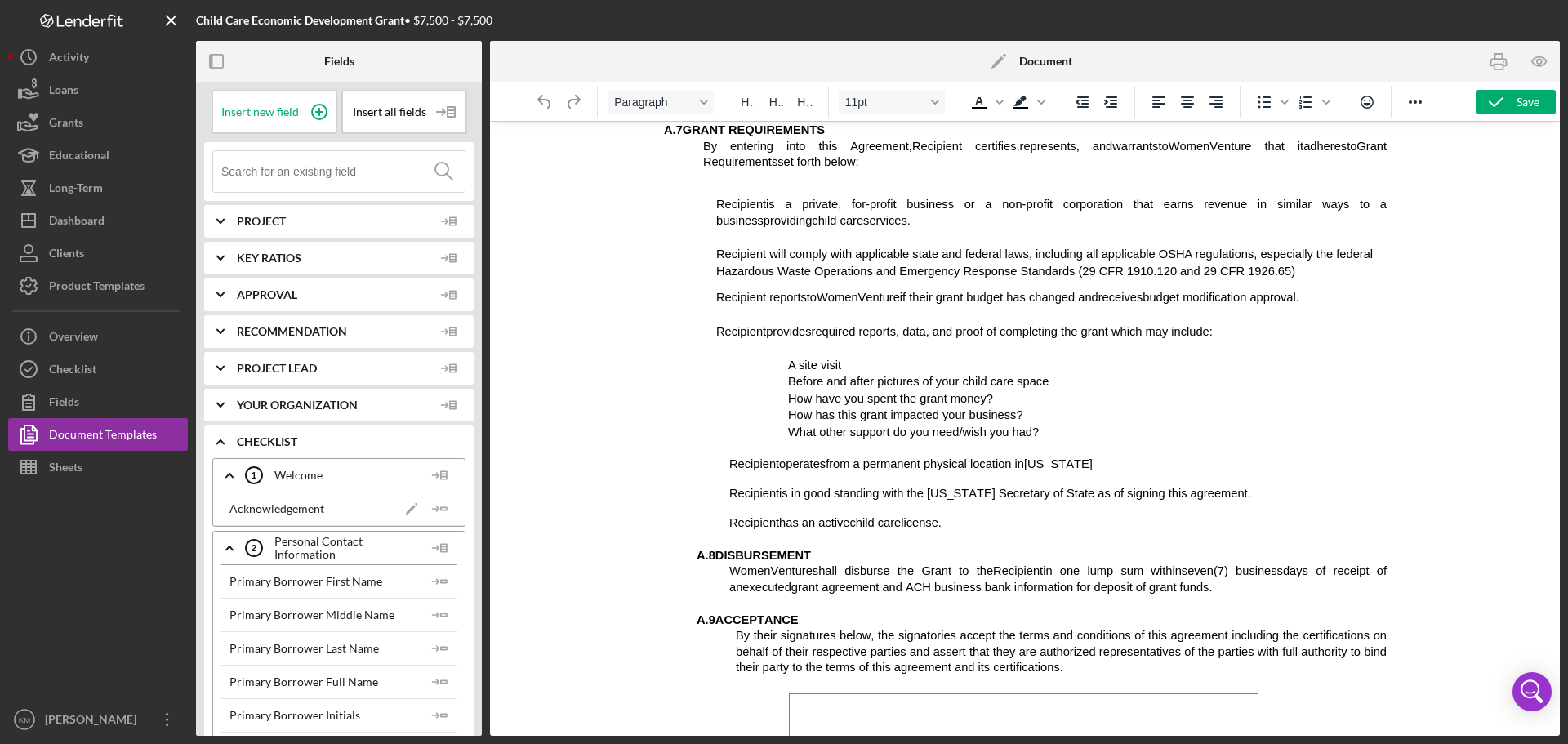
scroll to position [736, 0]
